Goal: Answer question/provide support: Answer question/provide support

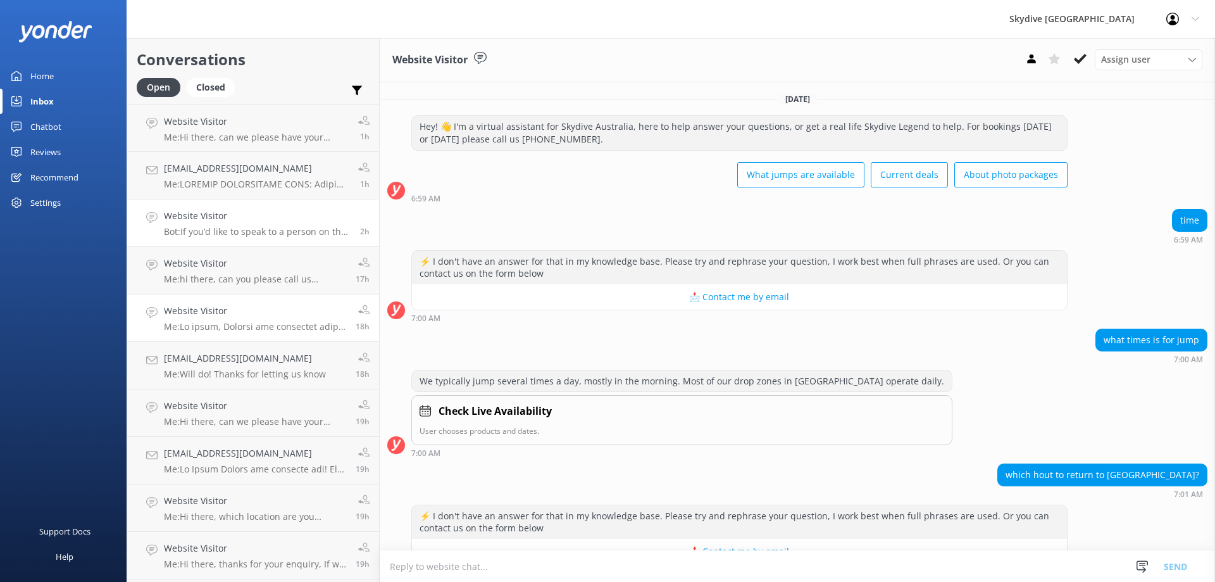
scroll to position [593, 0]
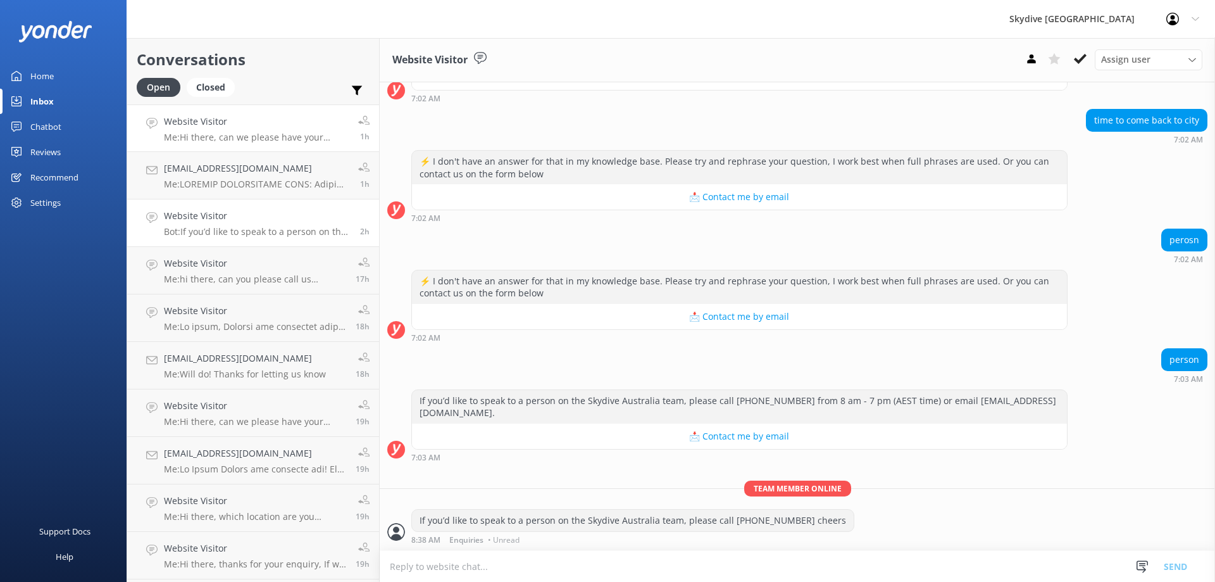
click at [237, 127] on h4 "Website Visitor" at bounding box center [256, 122] width 185 height 14
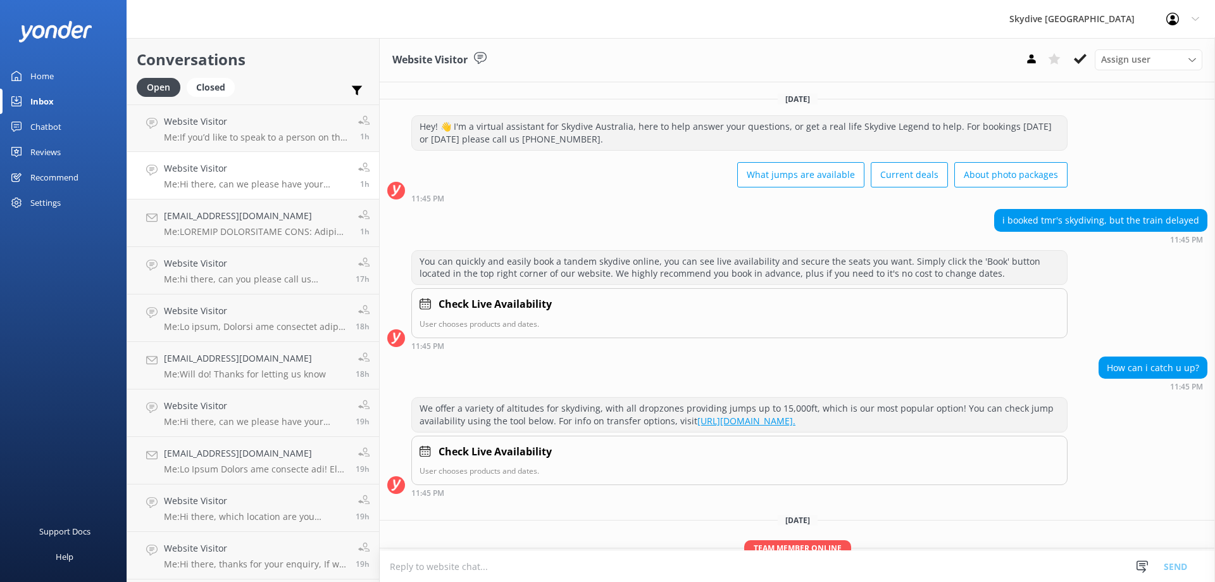
scroll to position [59, 0]
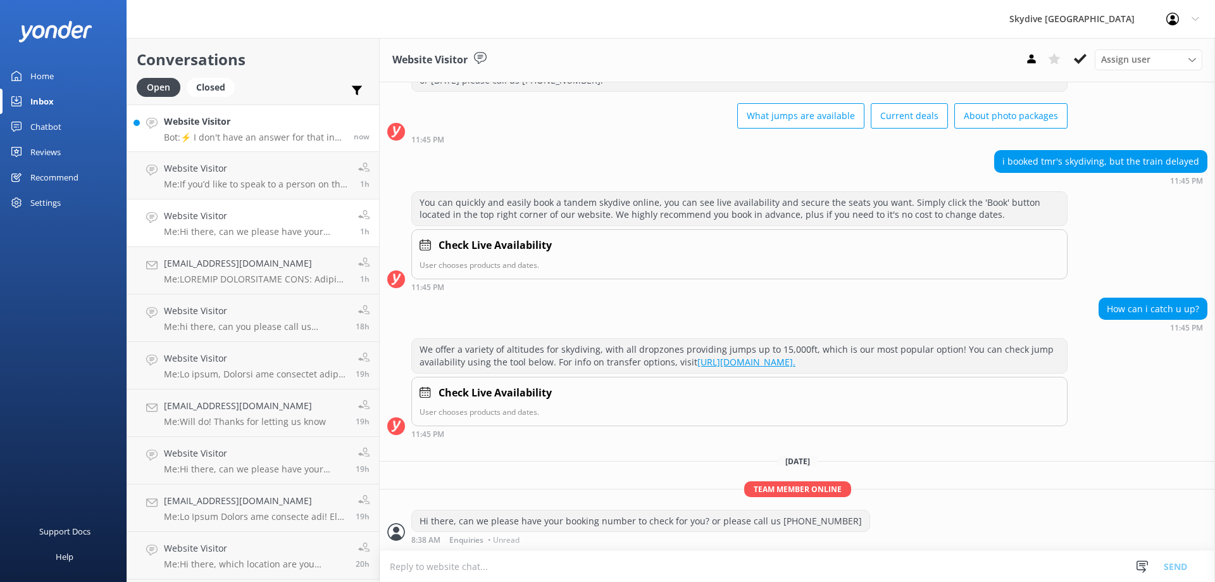
click at [231, 130] on div "Website Visitor Bot: ⚡ I don't have an answer for that in my knowledge base. Pl…" at bounding box center [254, 128] width 180 height 27
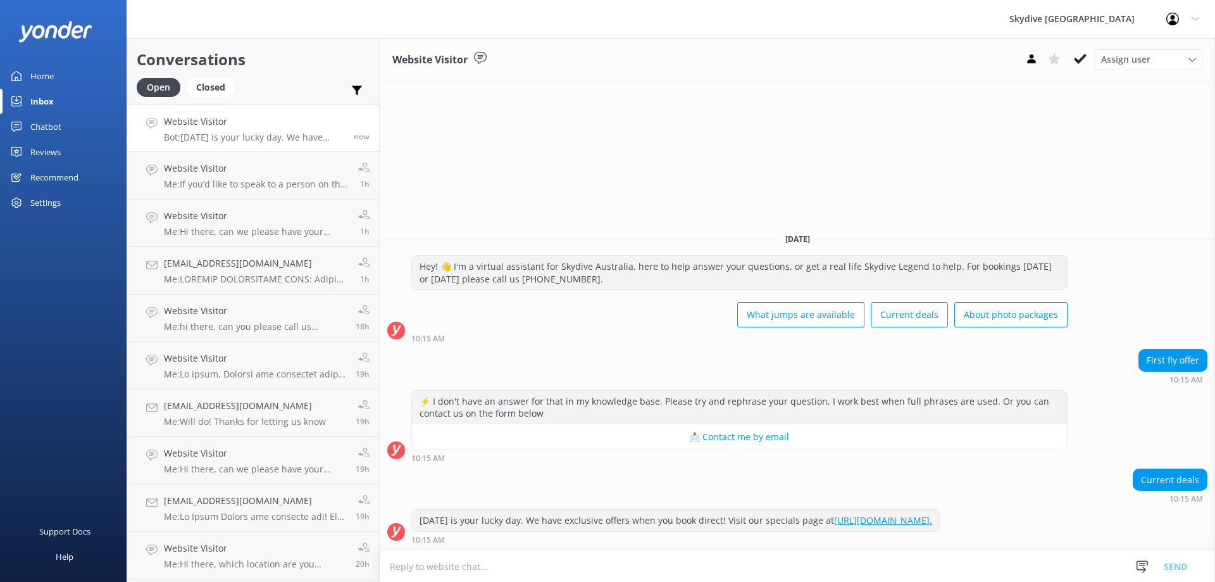
click at [465, 565] on textarea at bounding box center [797, 566] width 835 height 31
type textarea "P"
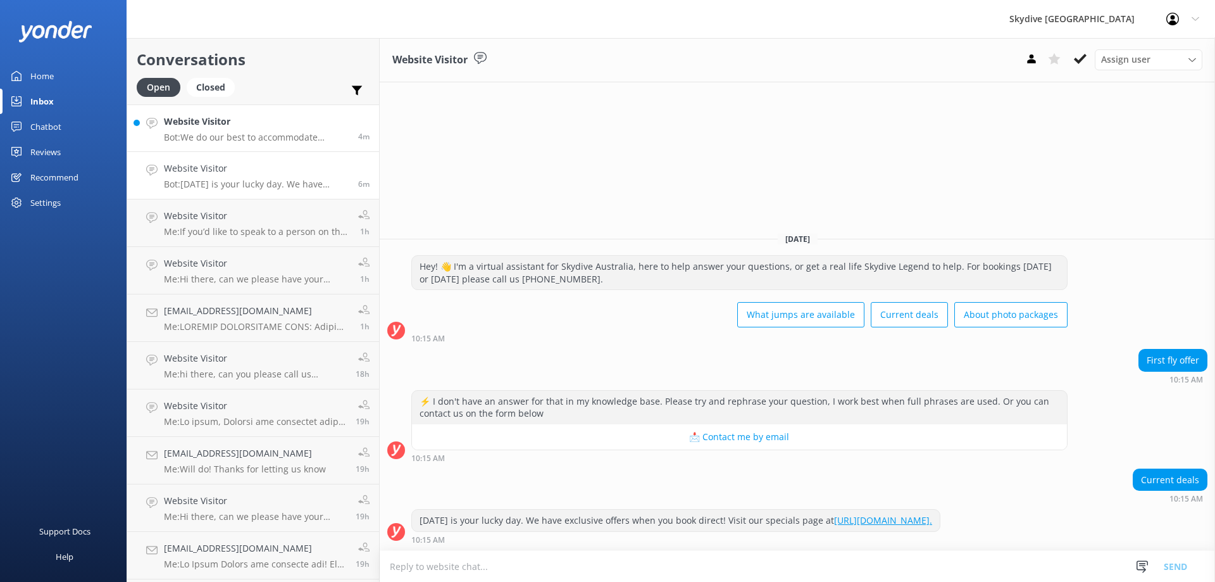
click at [306, 138] on p "Bot: We do our best to accommodate everyone for skydiving, but safety is our pr…" at bounding box center [256, 137] width 185 height 11
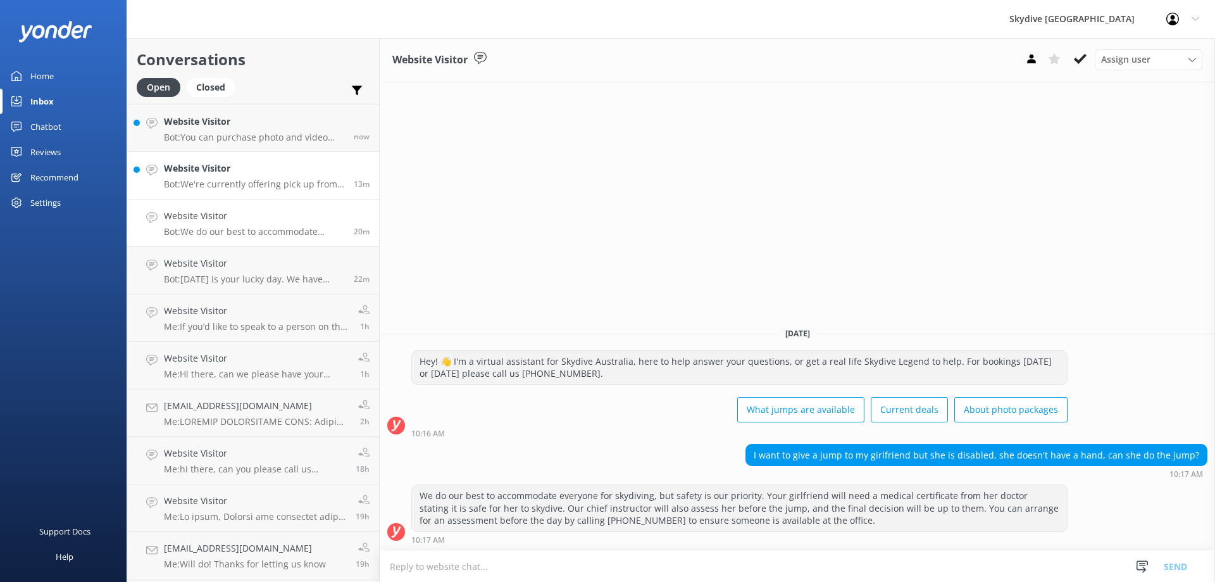
click at [277, 175] on h4 "Website Visitor" at bounding box center [254, 168] width 180 height 14
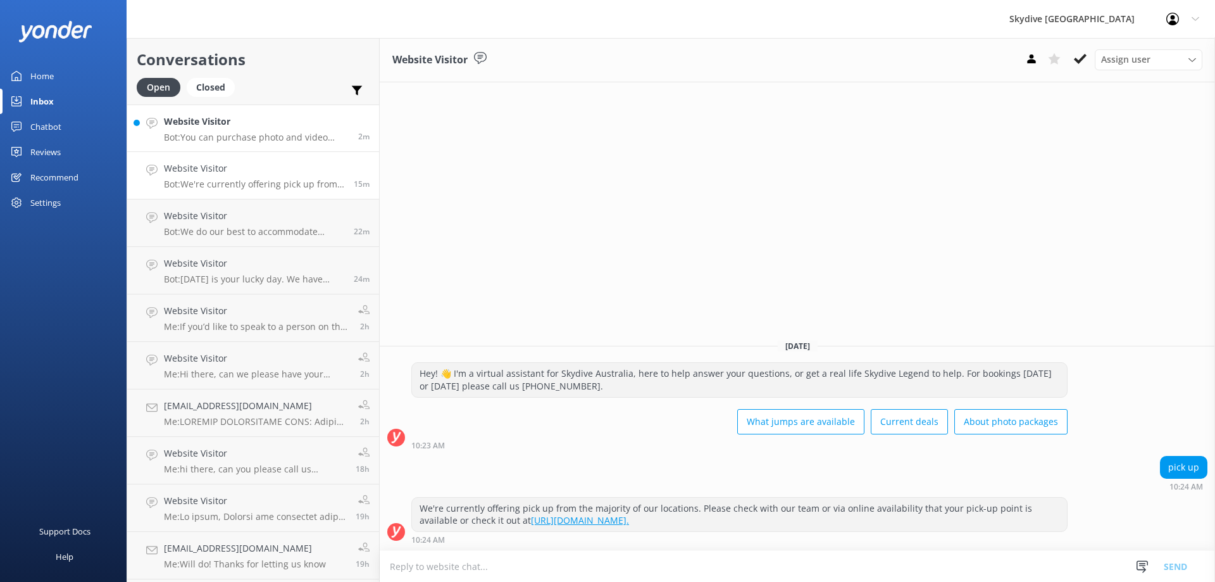
click at [251, 130] on div "Website Visitor Bot: You can purchase photo and video packages online or at the…" at bounding box center [256, 128] width 185 height 27
